Goal: Task Accomplishment & Management: Complete application form

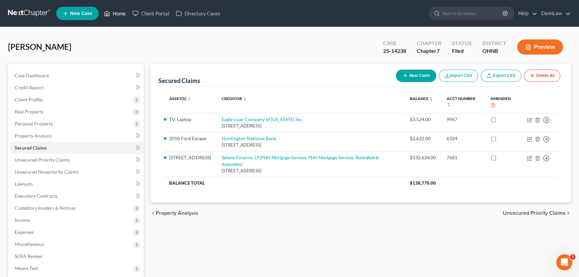
click at [119, 13] on link "Home" at bounding box center [115, 13] width 28 height 12
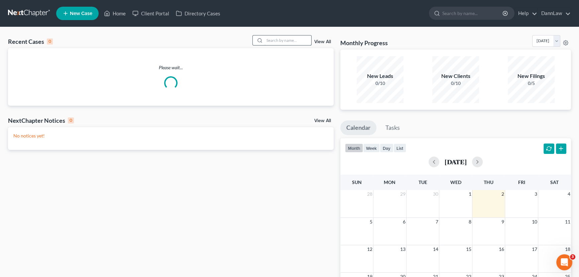
click at [292, 41] on input "search" at bounding box center [287, 40] width 47 height 10
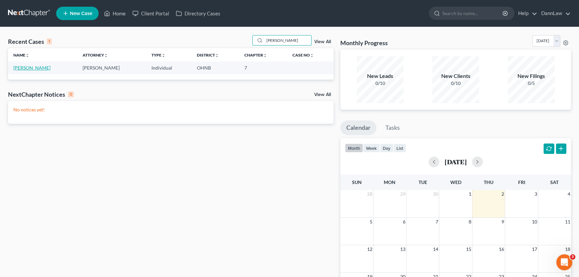
type input "[PERSON_NAME]"
click at [32, 69] on link "[PERSON_NAME]" at bounding box center [31, 68] width 37 height 6
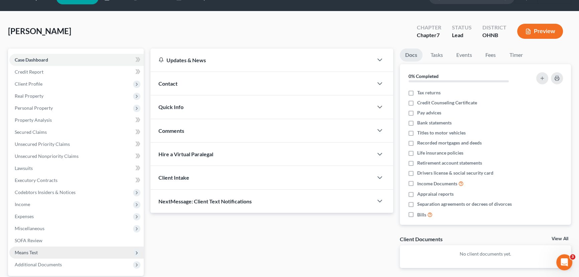
scroll to position [30, 0]
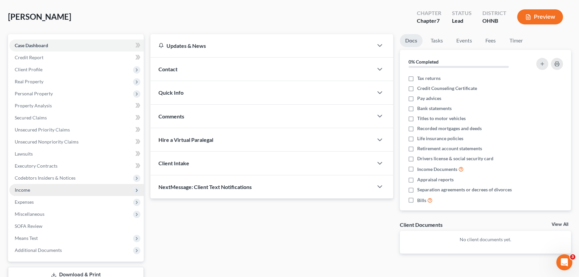
click at [30, 194] on span "Income" at bounding box center [76, 190] width 134 height 12
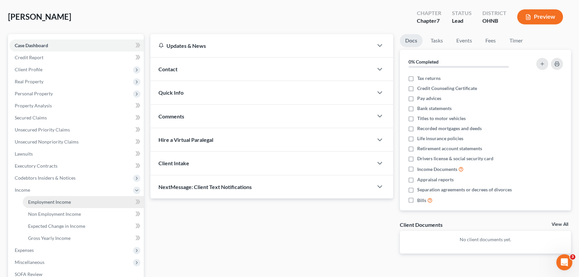
click at [34, 203] on span "Employment Income" at bounding box center [49, 202] width 43 height 6
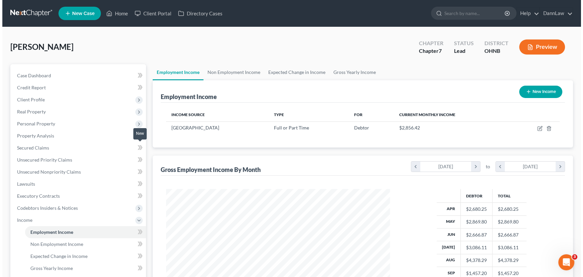
scroll to position [120, 237]
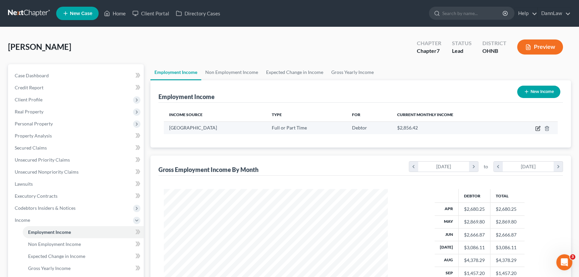
click at [461, 128] on icon "button" at bounding box center [537, 128] width 5 height 5
select select "0"
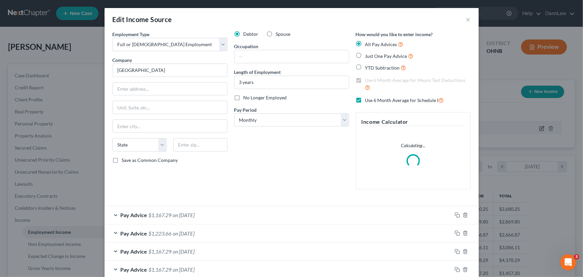
scroll to position [120, 239]
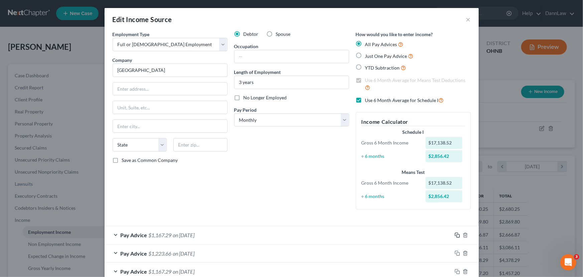
drag, startPoint x: 454, startPoint y: 234, endPoint x: 15, endPoint y: 185, distance: 442.4
click at [455, 211] on icon "button" at bounding box center [457, 234] width 5 height 5
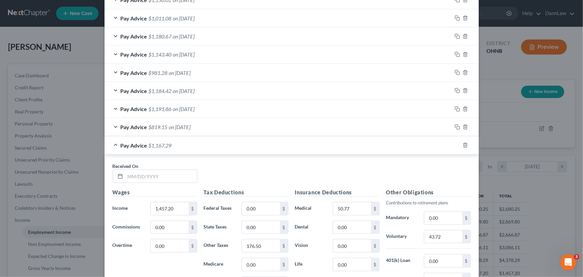
scroll to position [395, 0]
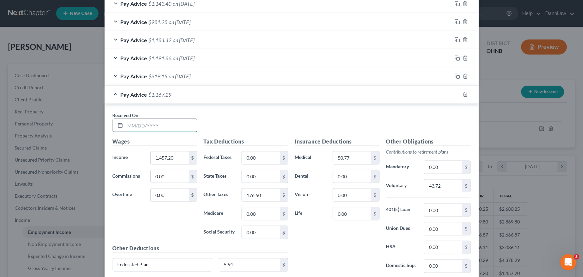
drag, startPoint x: 161, startPoint y: 123, endPoint x: 167, endPoint y: 123, distance: 6.3
click at [161, 123] on input "text" at bounding box center [161, 125] width 72 height 13
type input "[DATE]"
type input "1,448.28"
click at [270, 194] on input "176.50" at bounding box center [261, 194] width 38 height 13
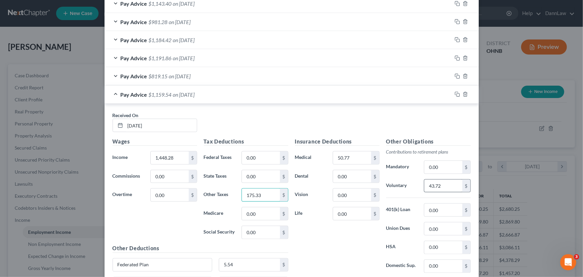
type input "175.33"
click at [441, 188] on input "43.72" at bounding box center [443, 185] width 38 height 13
type input "43.46"
click at [256, 211] on input "5.54" at bounding box center [249, 264] width 61 height 13
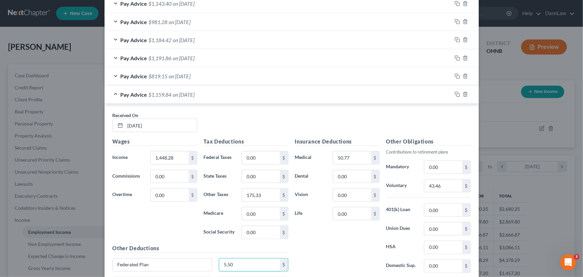
type input "5.50"
click at [433, 210] on input "0.00" at bounding box center [443, 209] width 38 height 13
type input "13.38"
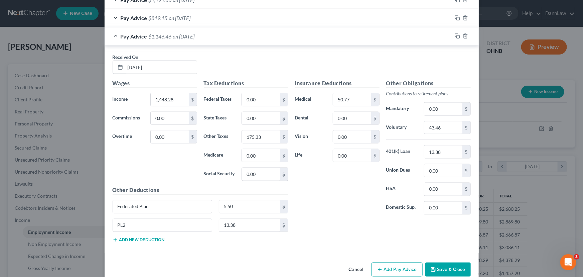
scroll to position [455, 0]
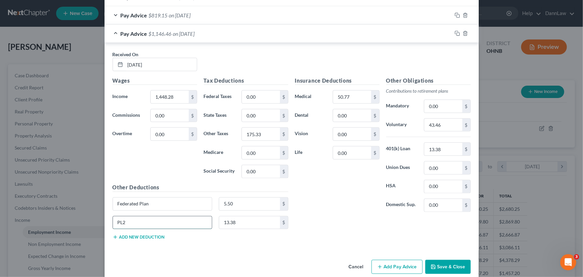
click at [176, 211] on input "PL2" at bounding box center [162, 222] width 99 height 13
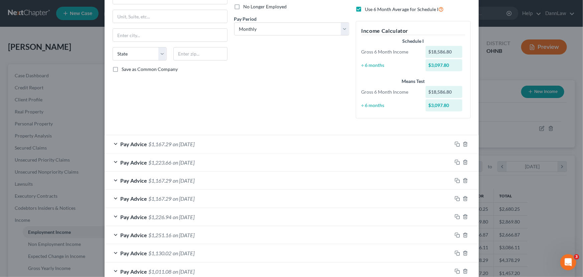
click at [187, 141] on span "on [DATE]" at bounding box center [184, 144] width 22 height 6
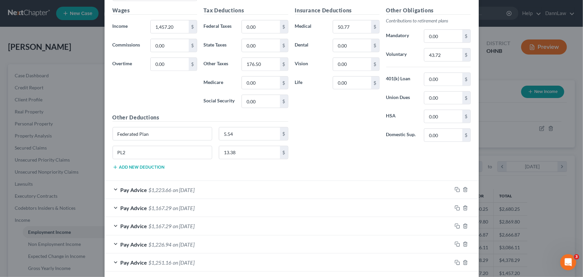
scroll to position [273, 0]
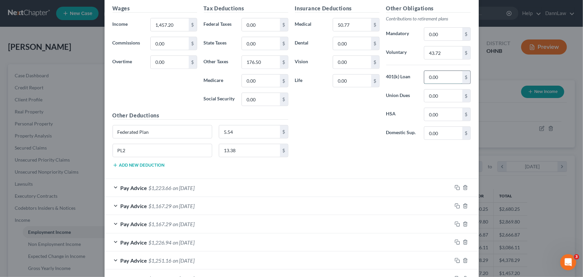
click at [435, 74] on input "0.00" at bounding box center [443, 77] width 38 height 13
type input "13.38"
click at [181, 151] on input "PL2" at bounding box center [162, 150] width 99 height 13
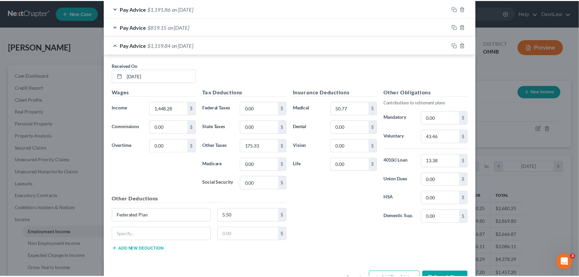
scroll to position [668, 0]
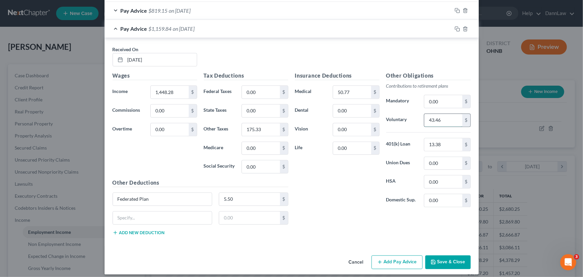
click at [444, 117] on input "43.46" at bounding box center [443, 120] width 38 height 13
type input "43.45"
click at [458, 211] on button "Save & Close" at bounding box center [447, 262] width 45 height 14
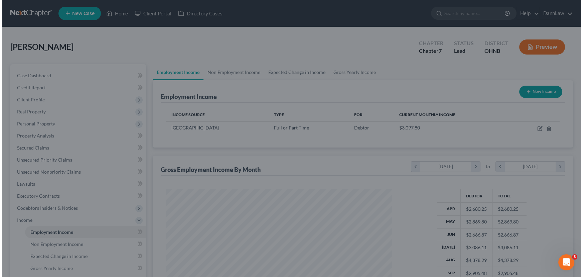
scroll to position [334010, 333892]
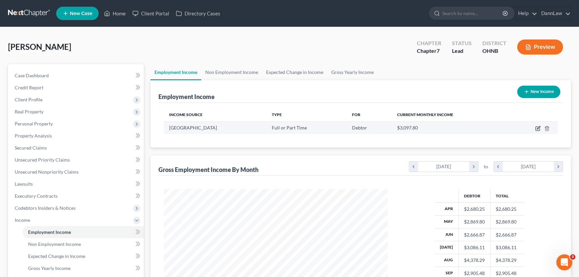
click at [461, 127] on icon "button" at bounding box center [538, 127] width 3 height 3
select select "0"
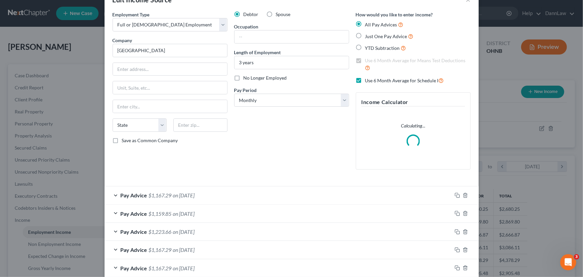
scroll to position [30, 0]
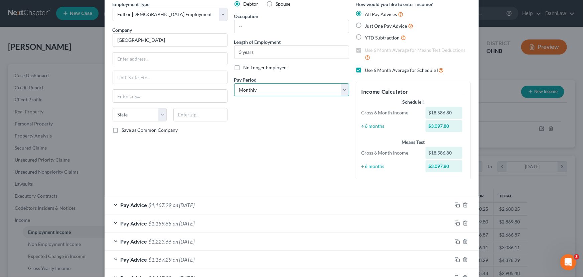
click at [278, 86] on select "Select Monthly Twice Monthly Every Other Week Weekly" at bounding box center [291, 89] width 115 height 13
click at [234, 83] on select "Select Monthly Twice Monthly Every Other Week Weekly" at bounding box center [291, 89] width 115 height 13
click at [283, 128] on div "Debtor Spouse Occupation Length of Employment 3 years No Longer Employed Pay Pe…" at bounding box center [292, 93] width 122 height 184
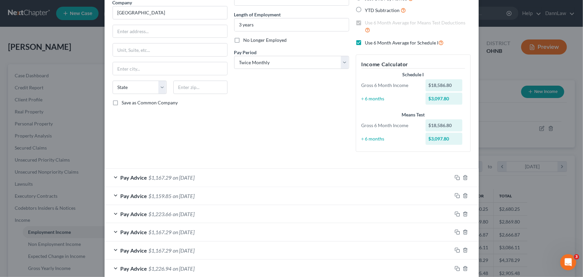
scroll to position [44, 0]
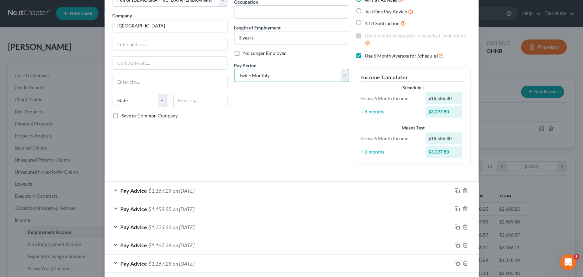
click at [279, 74] on select "Select Monthly Twice Monthly Every Other Week Weekly" at bounding box center [291, 75] width 115 height 13
select select "2"
click at [234, 69] on select "Select Monthly Twice Monthly Every Other Week Weekly" at bounding box center [291, 75] width 115 height 13
click at [289, 130] on div "Debtor Spouse Occupation Length of Employment 3 years No Longer Employed Pay Pe…" at bounding box center [292, 78] width 122 height 184
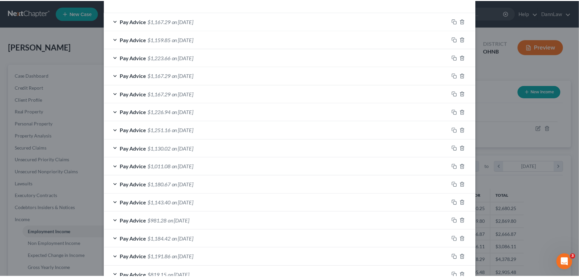
scroll to position [257, 0]
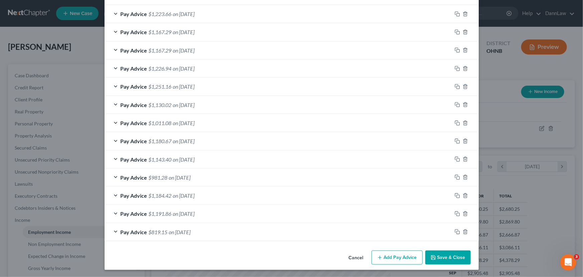
click at [450, 211] on button "Save & Close" at bounding box center [447, 257] width 45 height 14
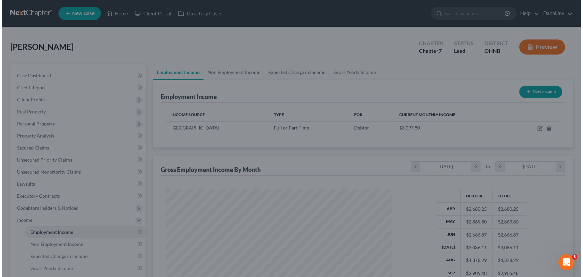
scroll to position [334010, 333892]
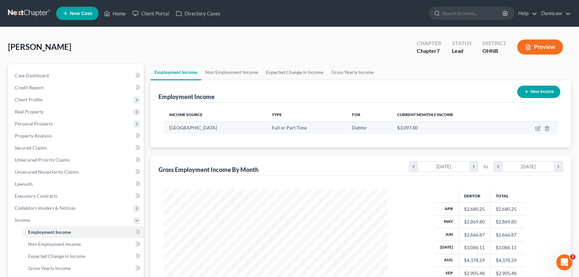
click at [461, 127] on td at bounding box center [533, 127] width 49 height 13
click at [461, 127] on icon "button" at bounding box center [537, 128] width 5 height 5
select select "0"
select select "2"
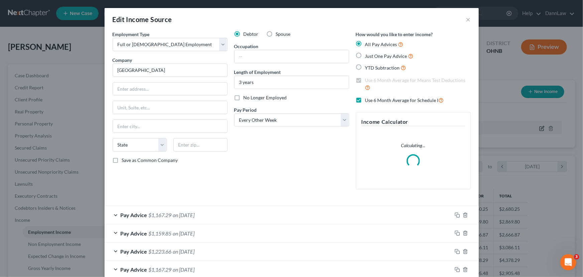
scroll to position [120, 239]
click at [172, 92] on input "text" at bounding box center [170, 89] width 114 height 13
paste input "[STREET_ADDRESS],"
click at [172, 92] on input "[STREET_ADDRESS]," at bounding box center [170, 89] width 114 height 13
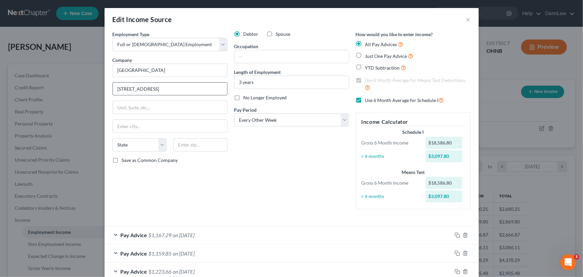
type input "[STREET_ADDRESS]"
type input "C"
click at [174, 105] on input "C" at bounding box center [170, 107] width 114 height 13
type input "[GEOGRAPHIC_DATA]"
select select "36"
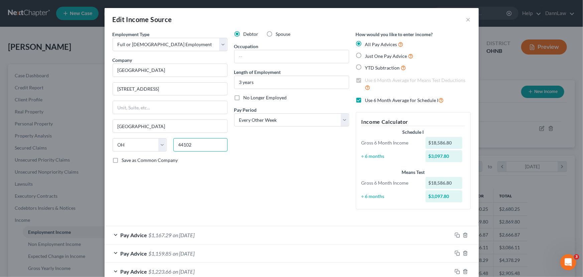
type input "44102"
click at [349, 187] on div "Debtor Spouse Occupation Length of Employment 3 years No Longer Employed Pay Pe…" at bounding box center [292, 123] width 122 height 184
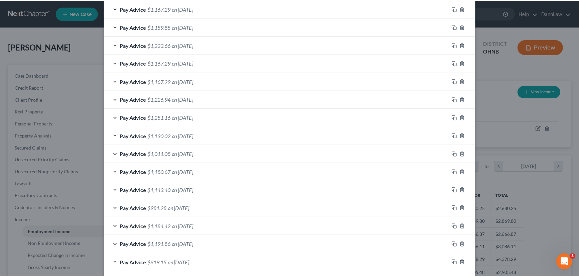
scroll to position [257, 0]
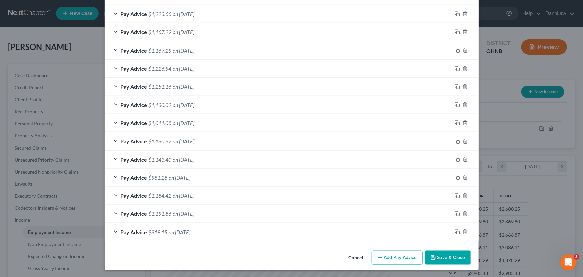
click at [447, 211] on button "Save & Close" at bounding box center [447, 257] width 45 height 14
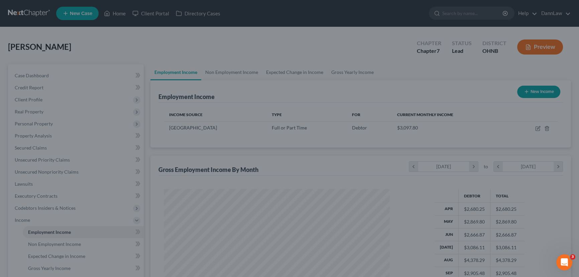
scroll to position [334010, 333892]
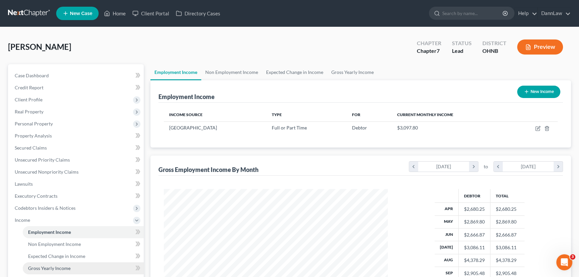
click at [61, 211] on span "Gross Yearly Income" at bounding box center [49, 268] width 42 height 6
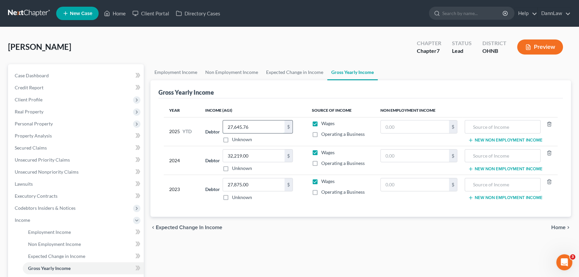
click at [241, 127] on input "27,645.76" at bounding box center [253, 126] width 61 height 13
click at [265, 211] on div "chevron_left Expected Change in Income Home chevron_right" at bounding box center [360, 227] width 420 height 21
click at [52, 157] on span "Unsecured Priority Claims" at bounding box center [42, 160] width 55 height 6
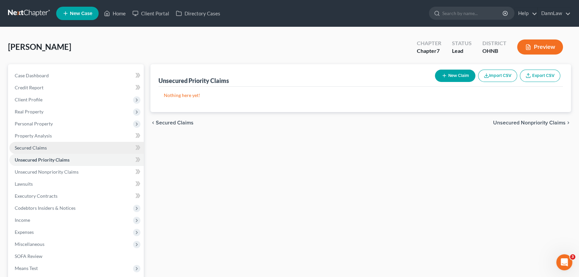
click at [35, 150] on link "Secured Claims" at bounding box center [76, 148] width 134 height 12
click at [35, 159] on span "Unsecured Priority Claims" at bounding box center [42, 160] width 55 height 6
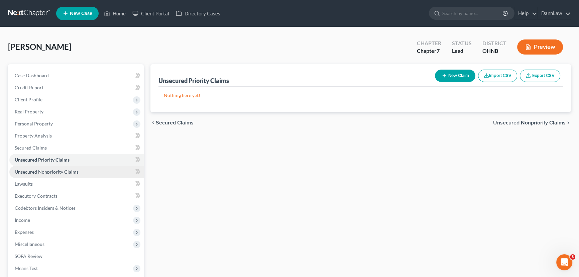
click at [33, 169] on span "Unsecured Nonpriority Claims" at bounding box center [47, 172] width 64 height 6
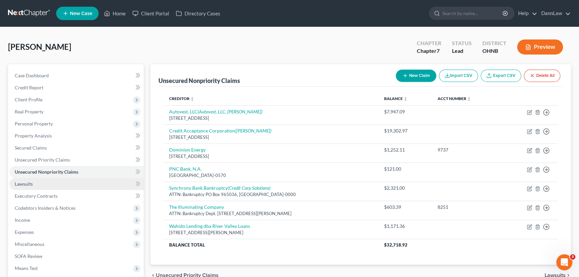
click at [31, 181] on span "Lawsuits" at bounding box center [24, 184] width 18 height 6
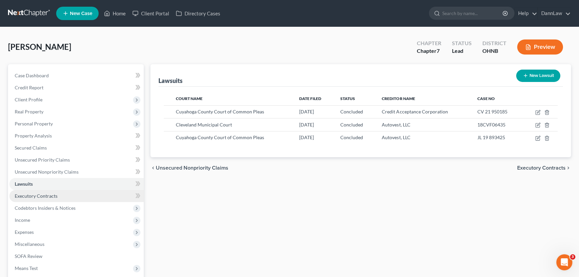
click at [30, 191] on link "Executory Contracts" at bounding box center [76, 196] width 134 height 12
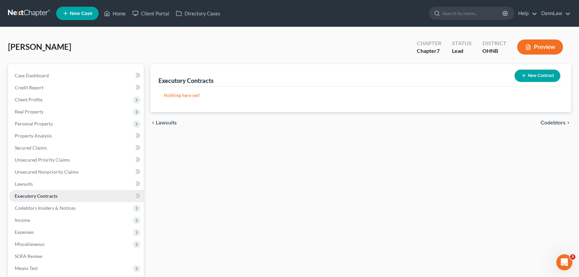
click at [33, 200] on link "Executory Contracts" at bounding box center [76, 196] width 134 height 12
click at [32, 207] on span "Codebtors Insiders & Notices" at bounding box center [45, 208] width 61 height 6
click at [31, 211] on span "Codebtors" at bounding box center [39, 220] width 22 height 6
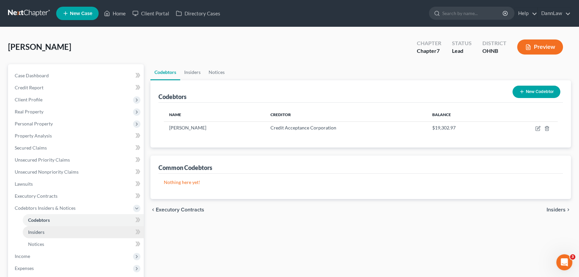
click at [32, 211] on link "Insiders" at bounding box center [83, 232] width 121 height 12
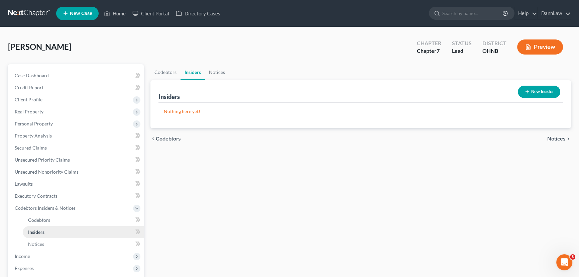
click at [32, 211] on link "Insiders" at bounding box center [83, 232] width 121 height 12
click at [38, 211] on span "Codebtors" at bounding box center [39, 220] width 22 height 6
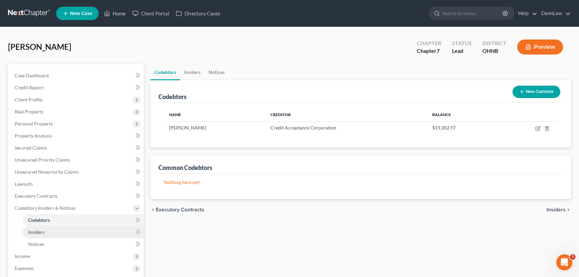
click at [36, 211] on link "Insiders" at bounding box center [83, 232] width 121 height 12
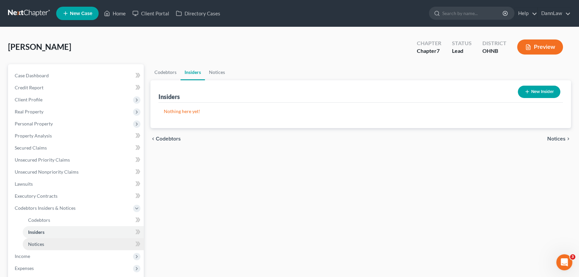
click at [34, 211] on span "Notices" at bounding box center [36, 244] width 16 height 6
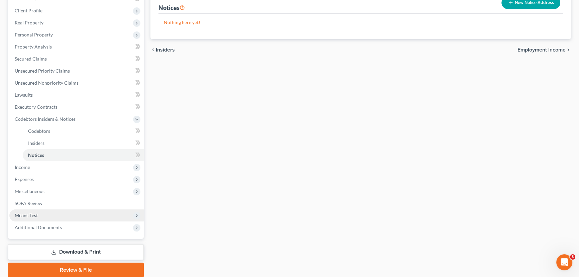
scroll to position [91, 0]
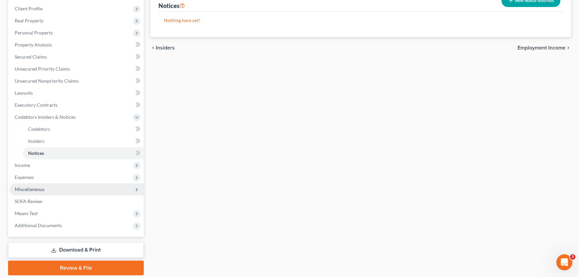
click at [26, 188] on span "Miscellaneous" at bounding box center [30, 189] width 30 height 6
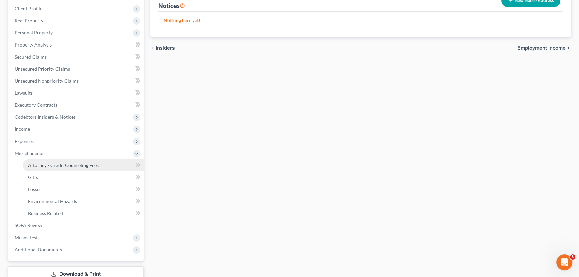
click at [45, 159] on link "Attorney / Credit Counseling Fees" at bounding box center [83, 165] width 121 height 12
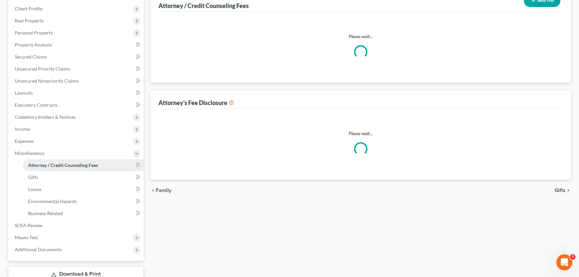
scroll to position [3, 0]
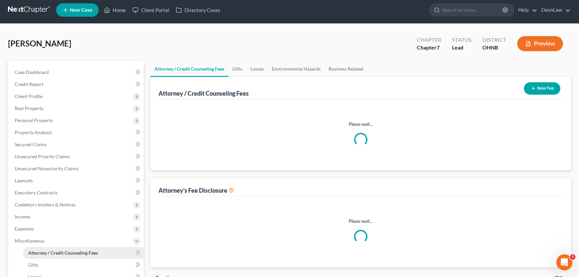
select select "0"
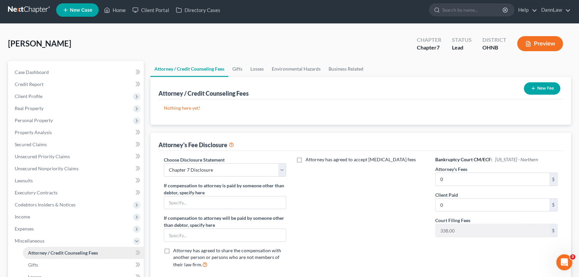
scroll to position [0, 0]
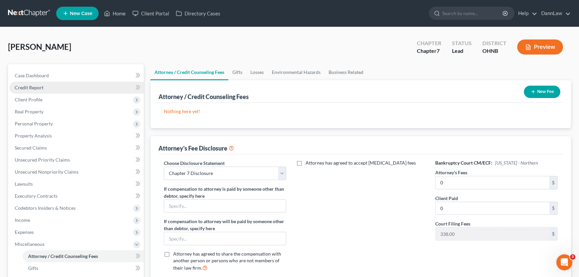
click at [40, 91] on link "Credit Report" at bounding box center [76, 88] width 134 height 12
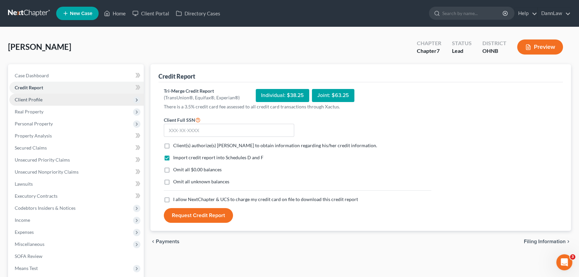
click at [40, 99] on span "Client Profile" at bounding box center [29, 100] width 28 height 6
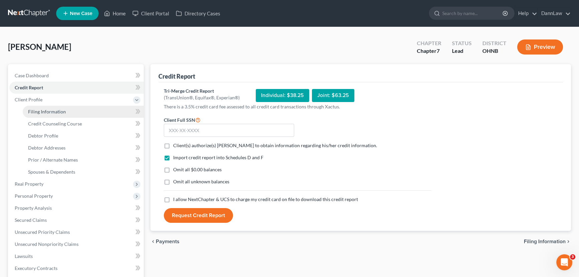
click at [41, 109] on span "Filing Information" at bounding box center [47, 112] width 38 height 6
select select "1"
select select "0"
select select "36"
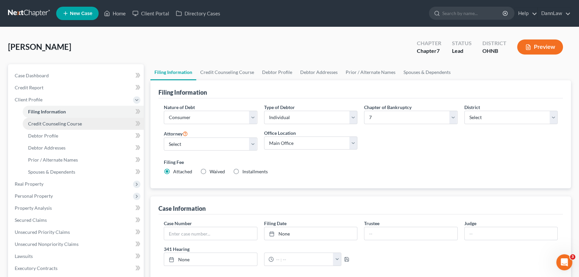
click at [45, 123] on span "Credit Counseling Course" at bounding box center [55, 124] width 54 height 6
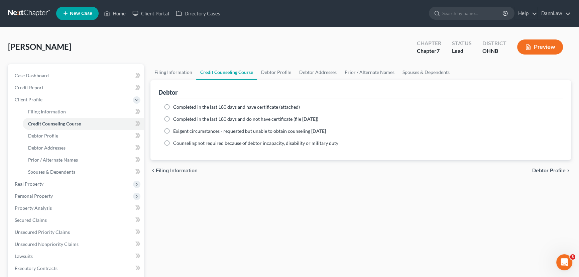
drag, startPoint x: 165, startPoint y: 105, endPoint x: 178, endPoint y: 120, distance: 19.9
click at [173, 106] on label "Completed in the last 180 days and have certificate (attached)" at bounding box center [236, 107] width 127 height 7
click at [176, 106] on input "Completed in the last 180 days and have certificate (attached)" at bounding box center [178, 106] width 4 height 4
radio input "true"
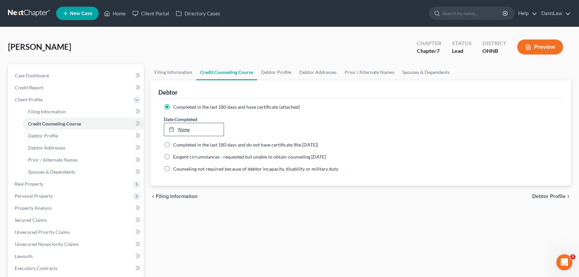
type input "[DATE]"
click at [184, 126] on link "None" at bounding box center [193, 129] width 59 height 13
drag, startPoint x: 48, startPoint y: 77, endPoint x: 120, endPoint y: 127, distance: 88.1
click at [47, 77] on span "Case Dashboard" at bounding box center [32, 76] width 34 height 6
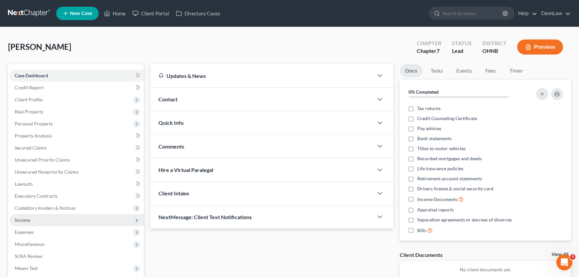
click at [35, 211] on span "Income" at bounding box center [76, 220] width 134 height 12
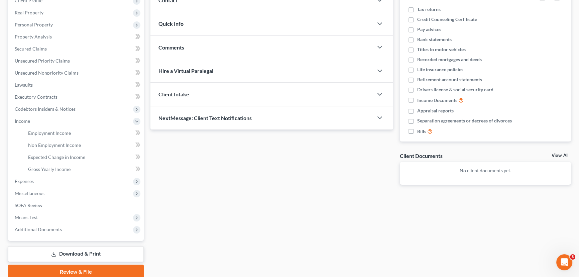
scroll to position [126, 0]
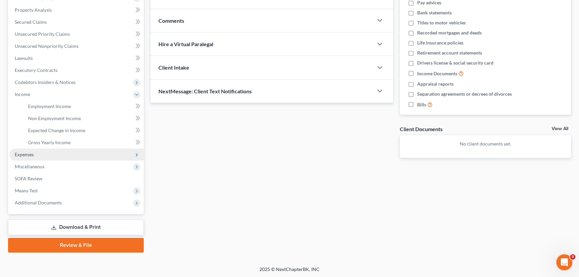
click at [38, 154] on span "Expenses" at bounding box center [76, 154] width 134 height 12
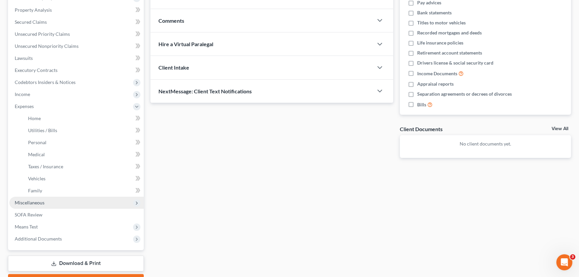
click at [22, 200] on span "Miscellaneous" at bounding box center [30, 202] width 30 height 6
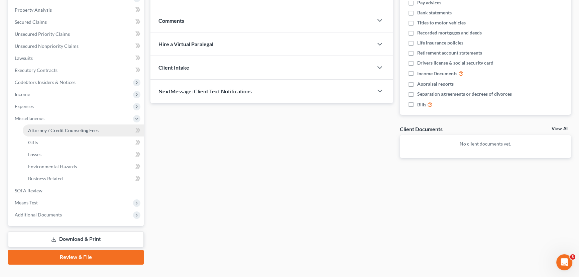
click at [62, 130] on span "Attorney / Credit Counseling Fees" at bounding box center [63, 130] width 71 height 6
select select "0"
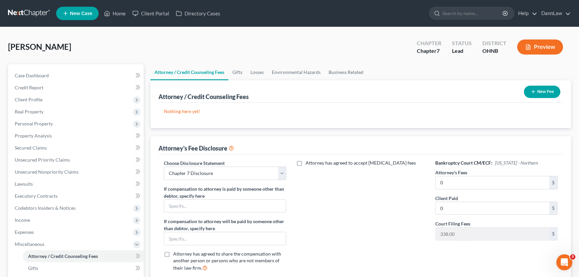
click at [461, 89] on button "New Fee" at bounding box center [542, 92] width 36 height 12
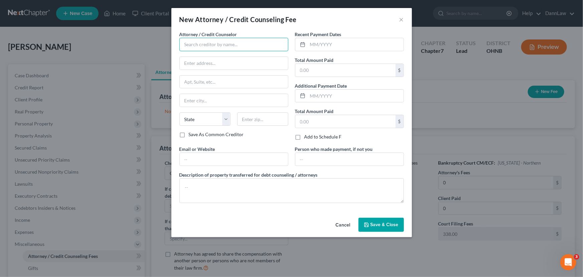
click at [217, 42] on input "text" at bounding box center [233, 44] width 109 height 13
type input "Cricket Debt Counseling"
type input "[STREET_ADDRESS][PERSON_NAME]"
type input "[GEOGRAPHIC_DATA]"
select select "38"
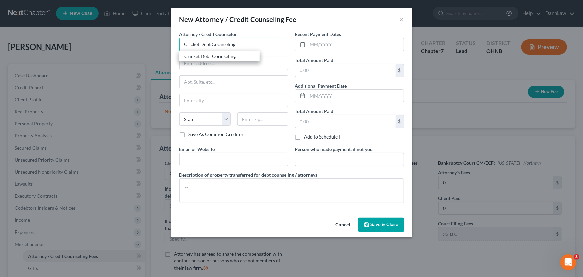
type input "97204"
type input "Cricket Debt Counseling"
drag, startPoint x: 317, startPoint y: 48, endPoint x: 324, endPoint y: 38, distance: 12.5
click at [317, 48] on input "text" at bounding box center [356, 44] width 96 height 13
type input "09/30"
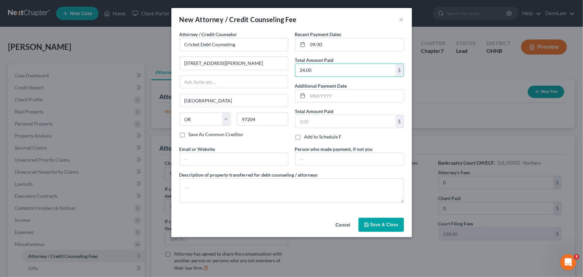
type input "24.00"
click at [385, 211] on span "Save & Close" at bounding box center [385, 225] width 28 height 6
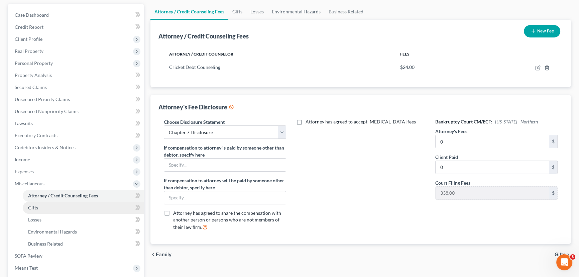
drag, startPoint x: 35, startPoint y: 208, endPoint x: 35, endPoint y: 212, distance: 3.7
click at [35, 208] on span "Gifts" at bounding box center [33, 207] width 10 height 6
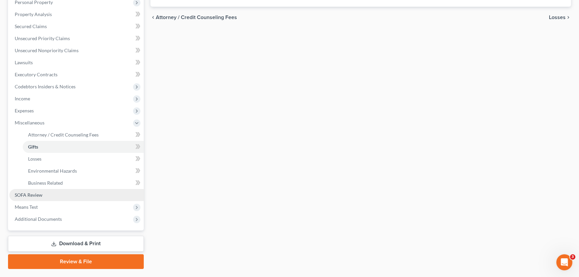
click at [42, 192] on link "SOFA Review" at bounding box center [76, 195] width 134 height 12
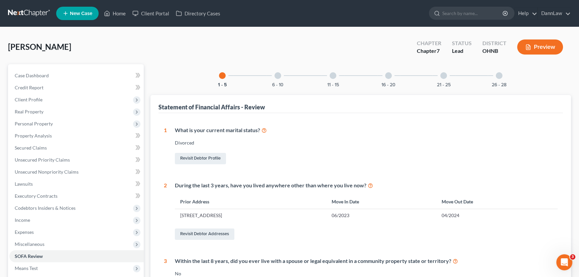
click at [275, 77] on div at bounding box center [277, 75] width 7 height 7
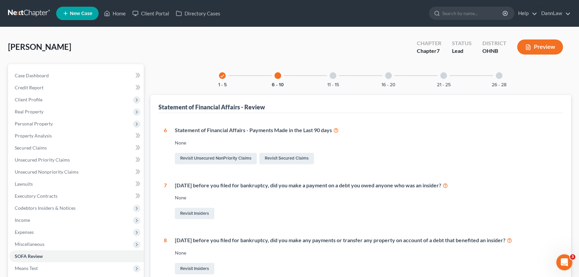
click at [344, 78] on div "check 1 - 5 6 - 10 11 - 15 16 - 20 21 - 25 26 - 28" at bounding box center [360, 75] width 299 height 23
click at [330, 79] on div "11 - 15" at bounding box center [332, 75] width 23 height 23
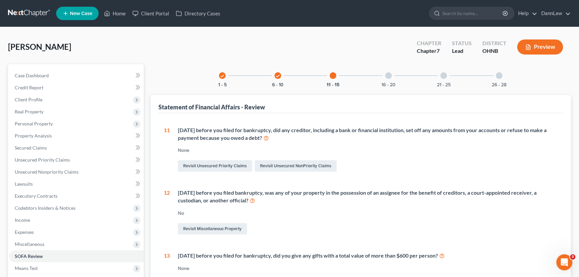
click at [389, 75] on div at bounding box center [388, 75] width 7 height 7
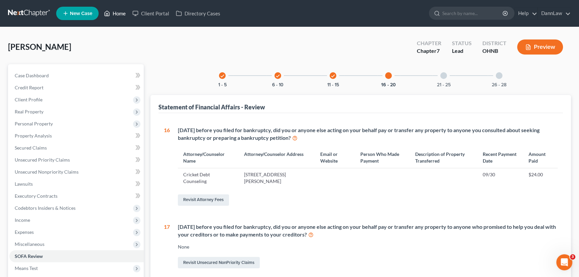
click at [103, 14] on link "Home" at bounding box center [115, 13] width 28 height 12
